Goal: Obtain resource: Download file/media

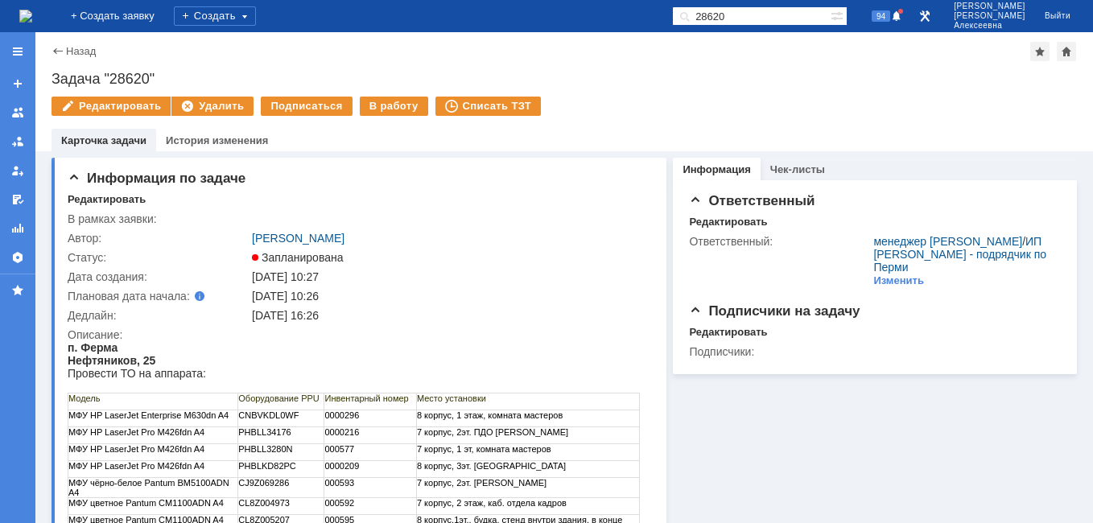
click at [32, 10] on img at bounding box center [25, 16] width 13 height 13
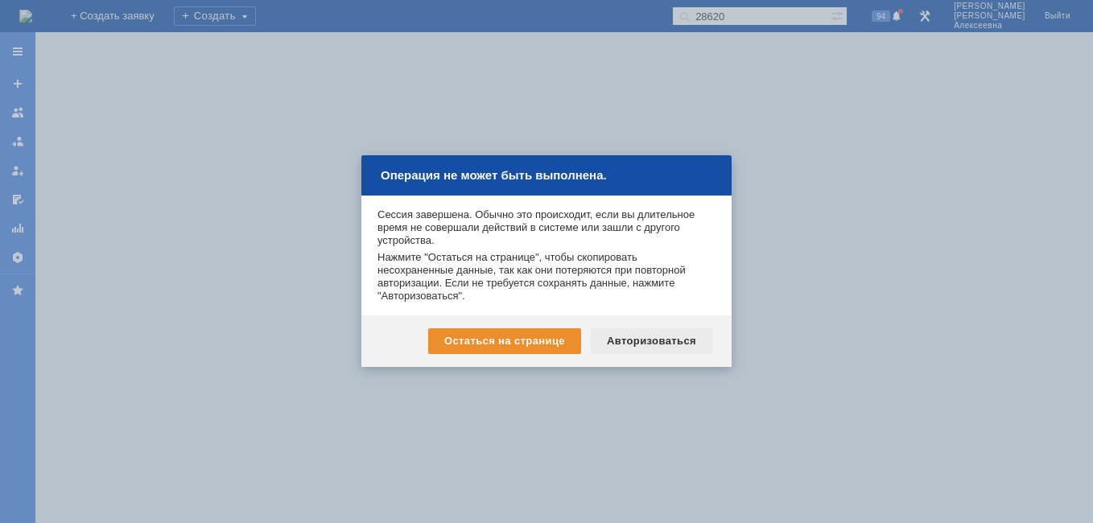
click at [658, 340] on div "Авторизоваться" at bounding box center [652, 341] width 122 height 26
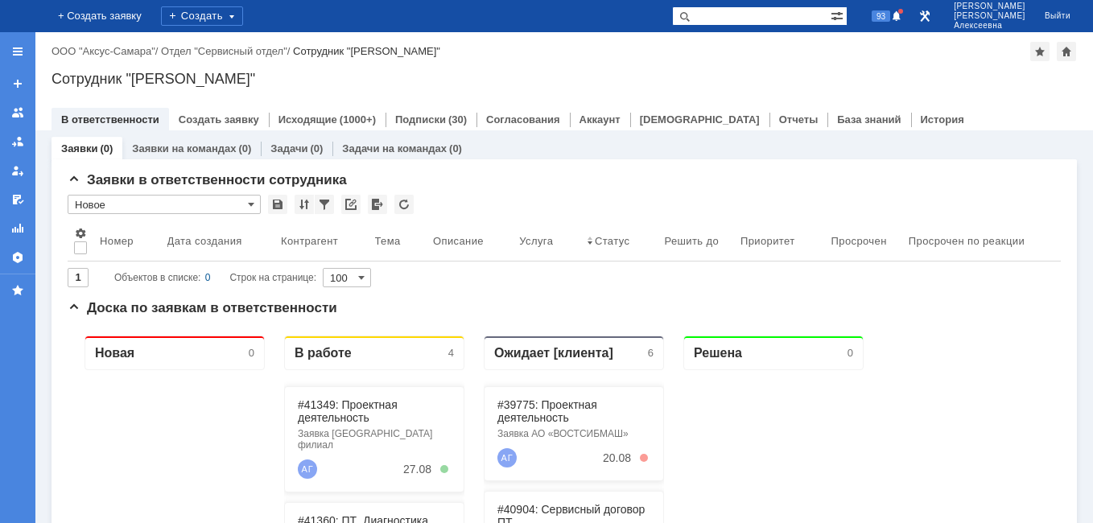
click at [776, 19] on input "text" at bounding box center [751, 15] width 159 height 19
type input "41163"
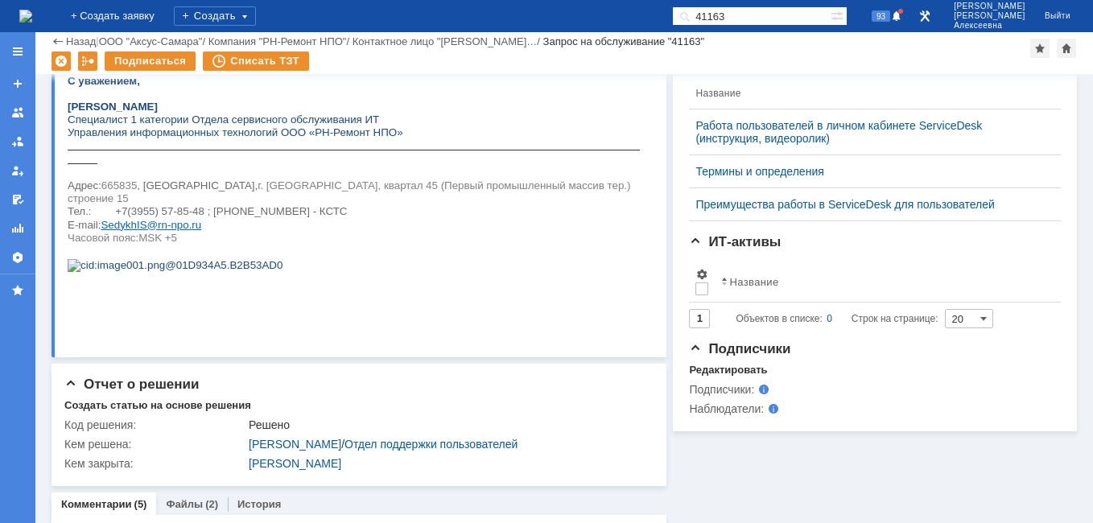
scroll to position [644, 0]
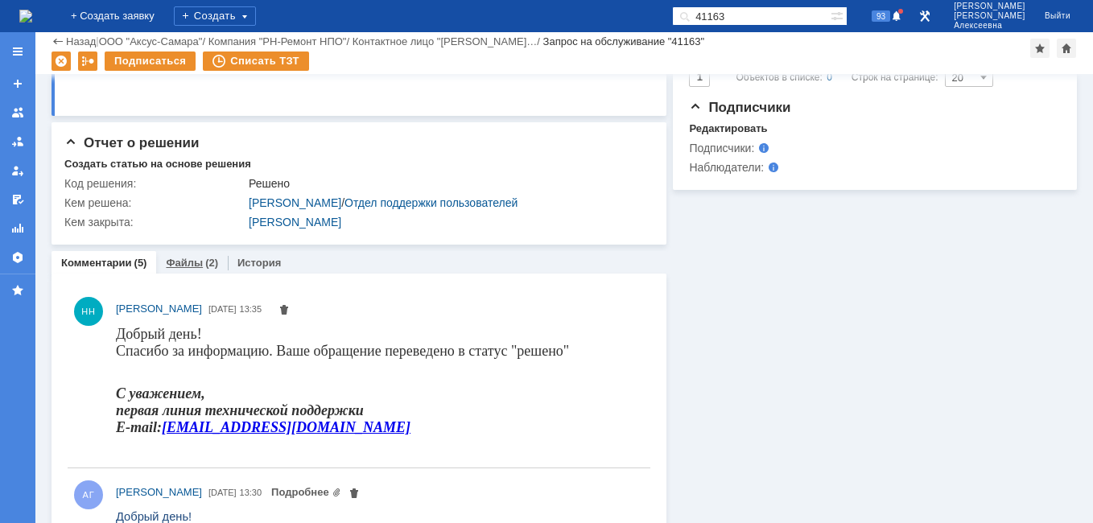
click at [179, 260] on link "Файлы" at bounding box center [184, 263] width 37 height 12
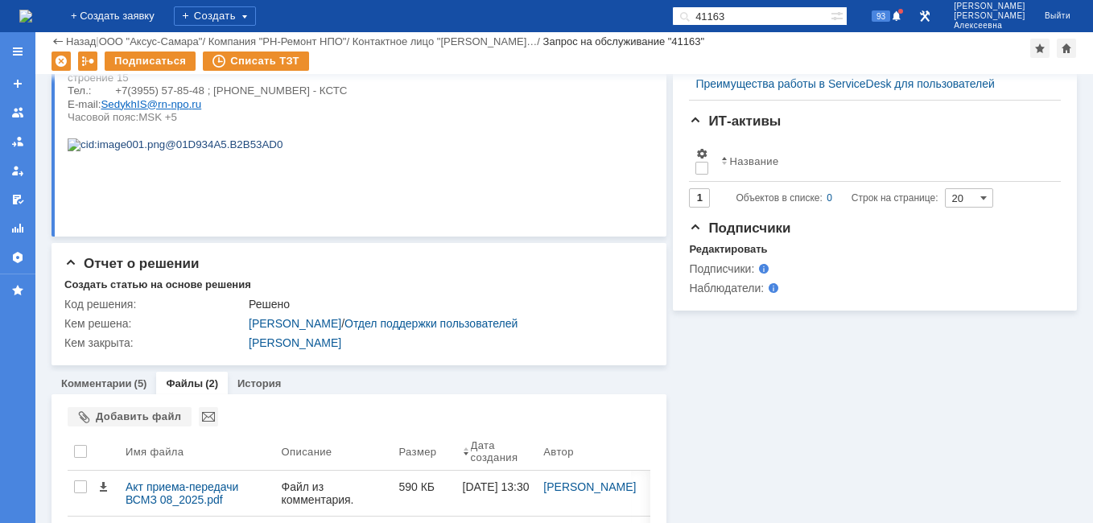
scroll to position [608, 0]
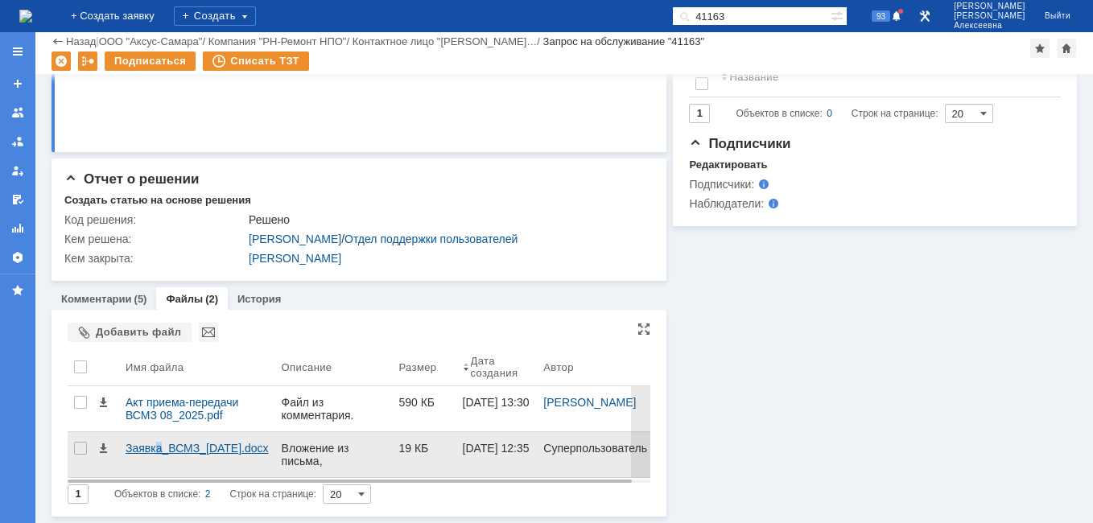
click at [158, 440] on div "Заявка_ВСМЗ_[DATE].docx" at bounding box center [197, 454] width 156 height 45
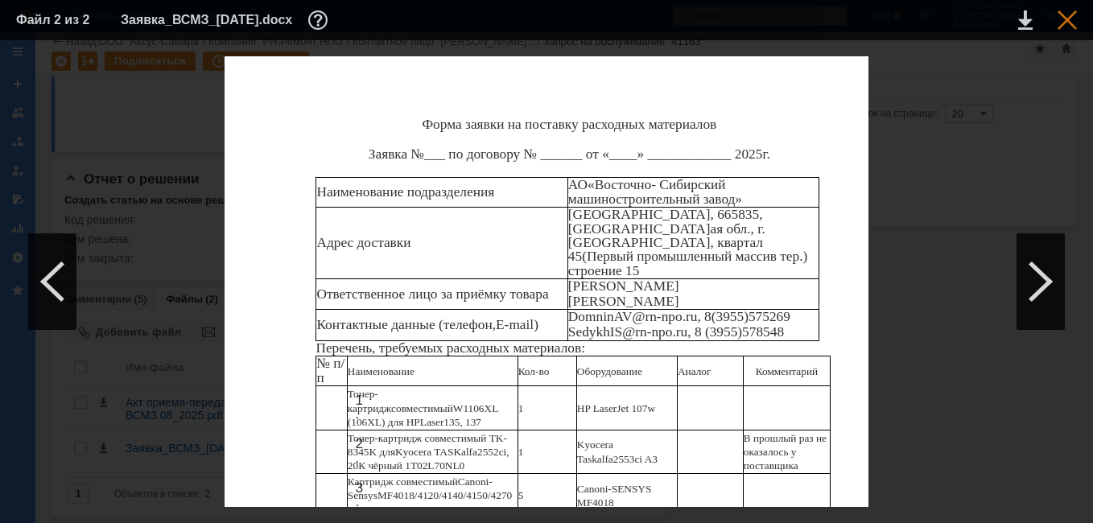
click at [1071, 17] on div at bounding box center [1066, 19] width 19 height 19
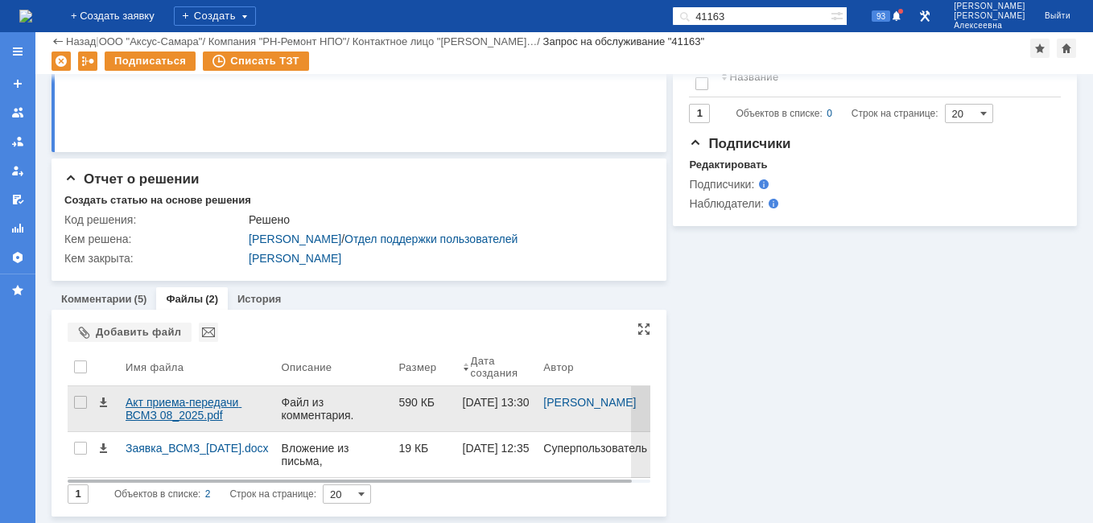
click at [154, 406] on div "Акт приема-передачи ВСМЗ 08_2025.pdf" at bounding box center [197, 409] width 143 height 26
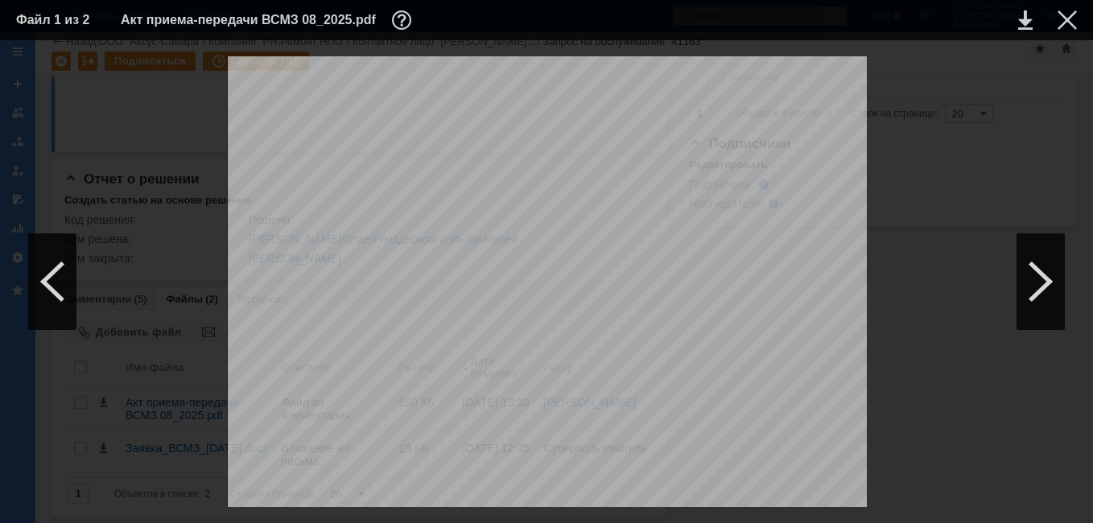
scroll to position [241, 0]
click at [1065, 23] on div at bounding box center [1066, 19] width 19 height 19
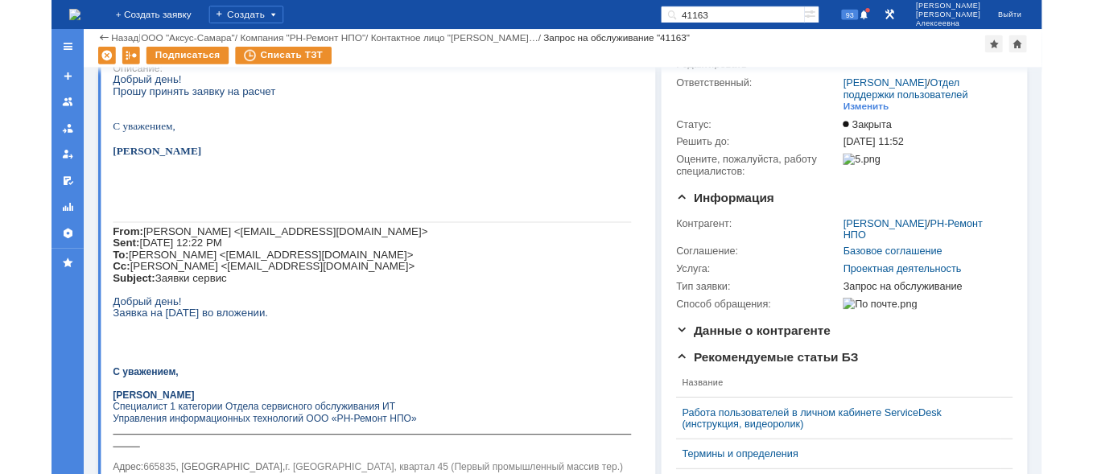
scroll to position [0, 0]
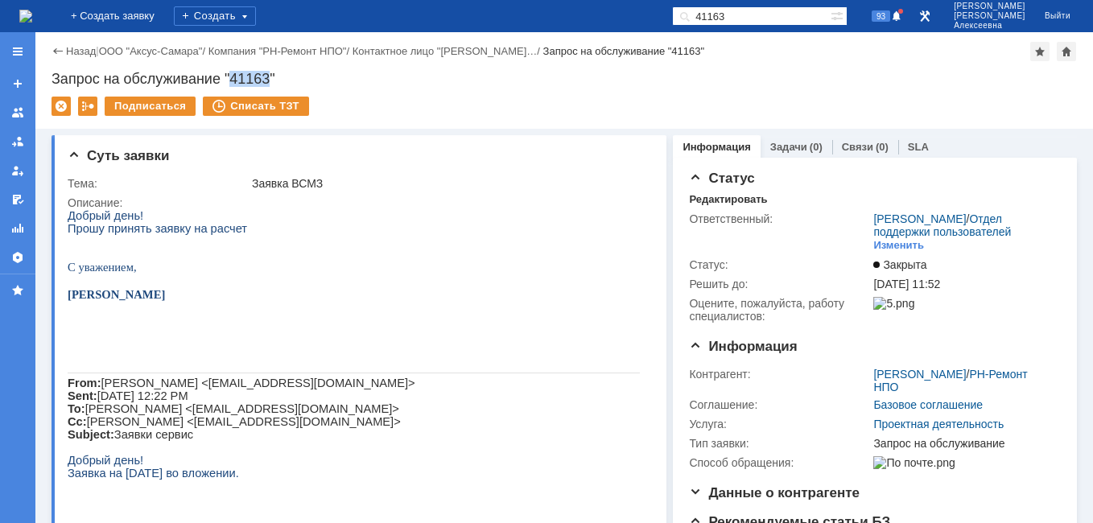
drag, startPoint x: 270, startPoint y: 76, endPoint x: 233, endPoint y: 68, distance: 36.9
click at [233, 68] on div "Назад | ООО "Аксус-Самара" / Компания "РН-Ремонт НПО" / Контактное лицо "[PERSO…" at bounding box center [563, 80] width 1057 height 97
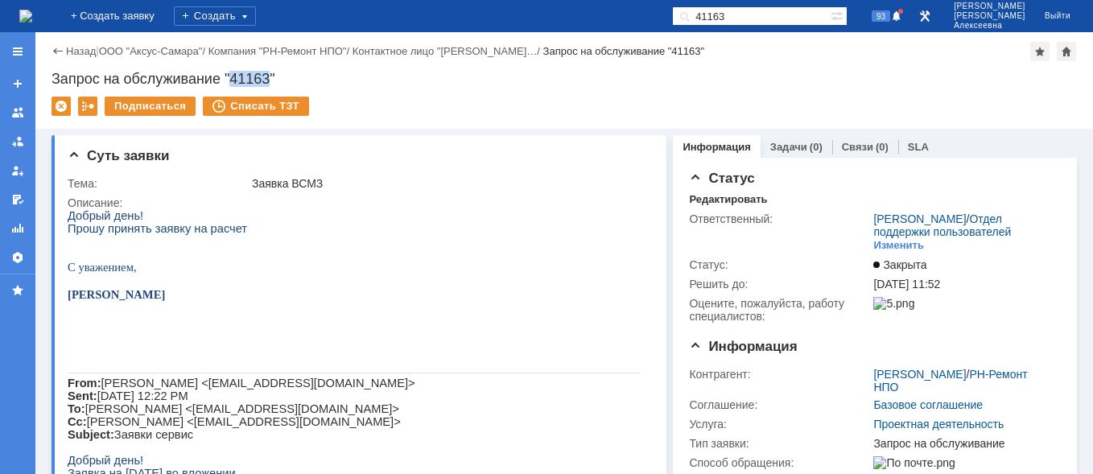
copy div "41163"
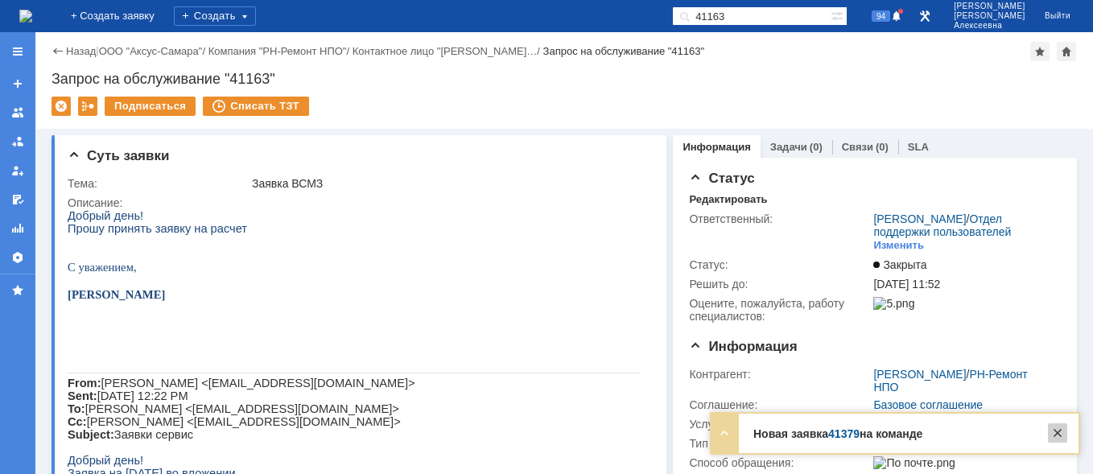
click at [1061, 427] on div at bounding box center [1057, 432] width 19 height 19
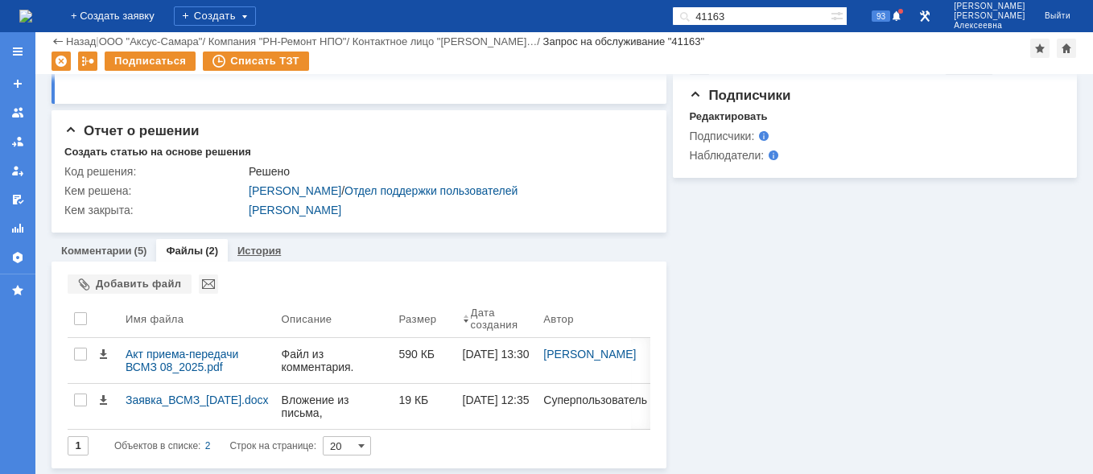
scroll to position [657, 0]
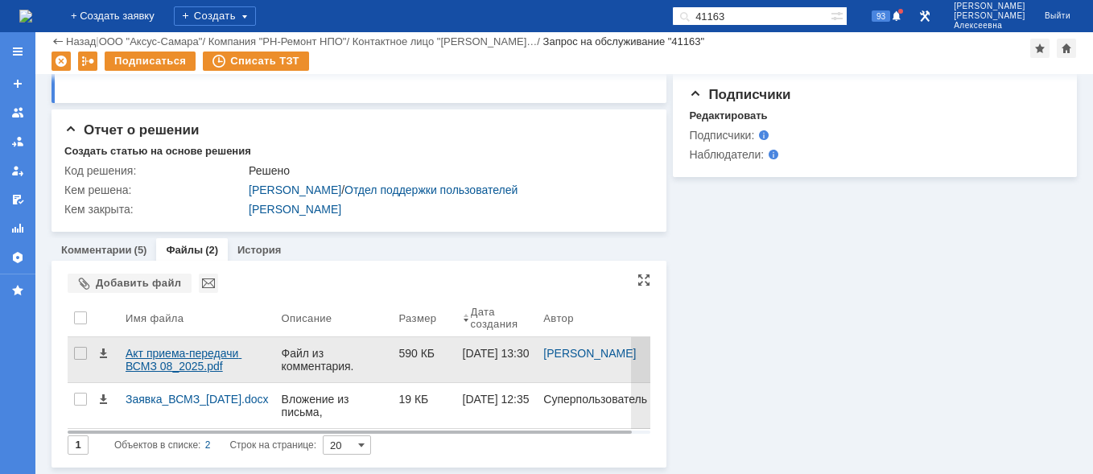
click at [170, 354] on div "Акт приема-передачи ВСМЗ 08_2025.pdf" at bounding box center [197, 360] width 143 height 26
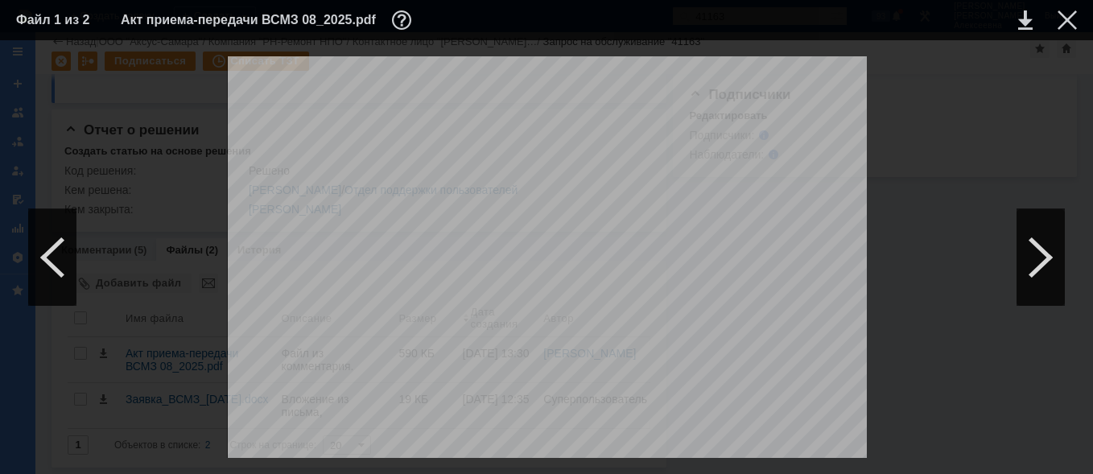
scroll to position [241, 0]
drag, startPoint x: 1071, startPoint y: 22, endPoint x: 1062, endPoint y: 25, distance: 9.4
click at [1070, 22] on div at bounding box center [1066, 19] width 19 height 19
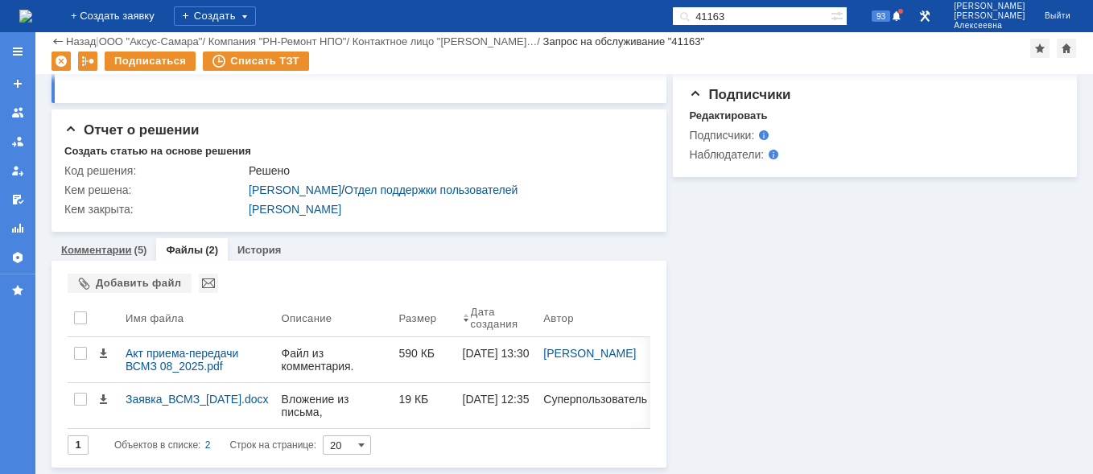
click at [89, 249] on link "Комментарии" at bounding box center [96, 250] width 71 height 12
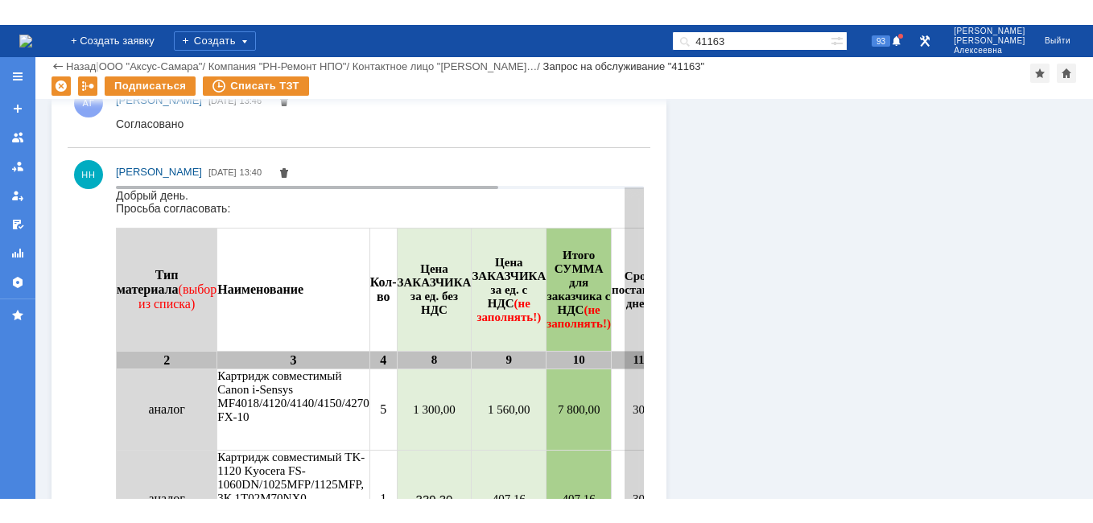
scroll to position [1623, 0]
